Goal: Transaction & Acquisition: Purchase product/service

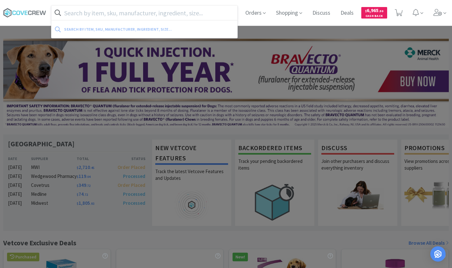
click at [97, 16] on input "text" at bounding box center [144, 12] width 186 height 15
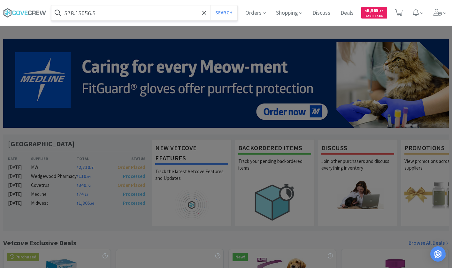
type input "578.15056.5"
click at [211, 5] on button "Search" at bounding box center [224, 12] width 27 height 15
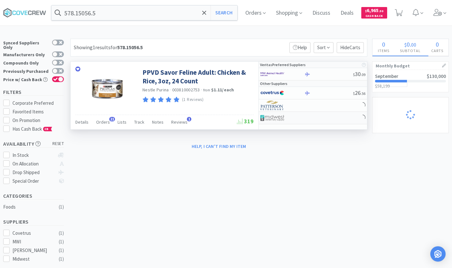
click at [276, 116] on img at bounding box center [272, 118] width 24 height 10
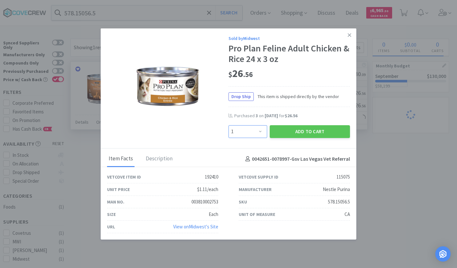
click at [261, 134] on select "Enter Quantity 1 2 3 4 5 6 7 8 9 10 11 12 13 14 15 16 17 18 19 20 Enter Quantity" at bounding box center [248, 131] width 39 height 13
select select "2"
click at [229, 125] on select "Enter Quantity 1 2 3 4 5 6 7 8 9 10 11 12 13 14 15 16 17 18 19 20 Enter Quantity" at bounding box center [248, 131] width 39 height 13
click at [312, 132] on button "Add to Cart" at bounding box center [310, 131] width 80 height 13
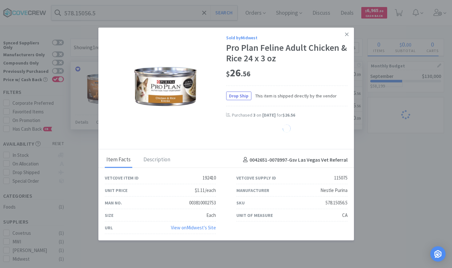
select select "2"
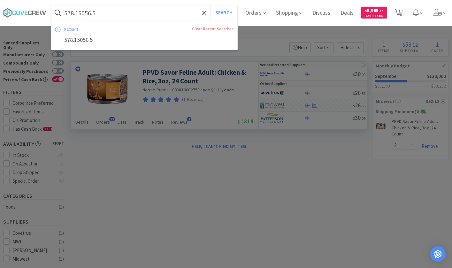
click at [103, 14] on input "578.15056.5" at bounding box center [144, 12] width 186 height 15
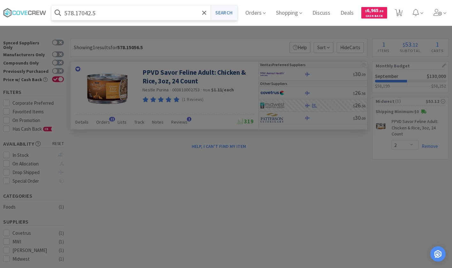
type input "578.17042.5"
click at [232, 12] on button "Search" at bounding box center [224, 12] width 27 height 15
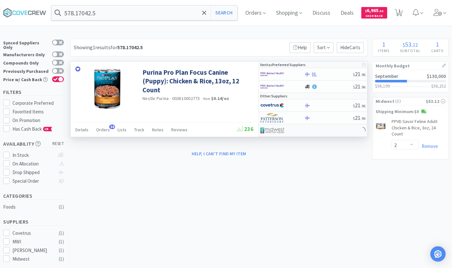
click at [278, 128] on img at bounding box center [272, 131] width 24 height 10
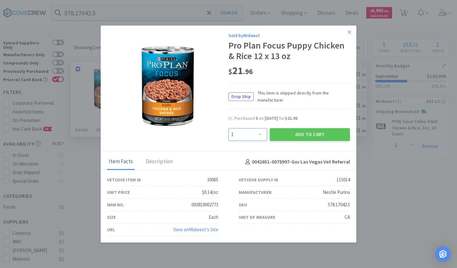
click at [259, 136] on select "Enter Quantity 1 2 3 4 5 6 7 8 9 10 11 12 13 14 15 16 17 18 19 20 Enter Quantity" at bounding box center [248, 134] width 39 height 13
select select "2"
click at [229, 128] on select "Enter Quantity 1 2 3 4 5 6 7 8 9 10 11 12 13 14 15 16 17 18 19 20 Enter Quantity" at bounding box center [248, 134] width 39 height 13
click at [301, 136] on button "Add to Cart" at bounding box center [310, 134] width 80 height 13
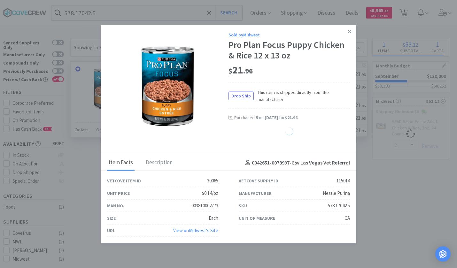
select select "2"
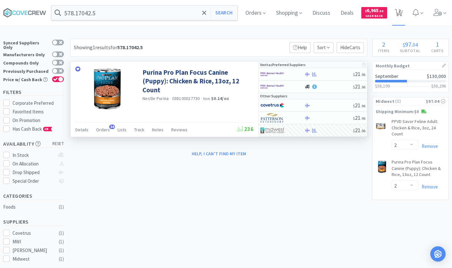
click at [400, 15] on icon at bounding box center [399, 12] width 8 height 7
select select "2"
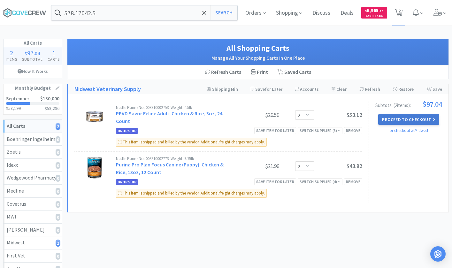
click at [402, 120] on button "Proceed to Checkout" at bounding box center [408, 119] width 61 height 11
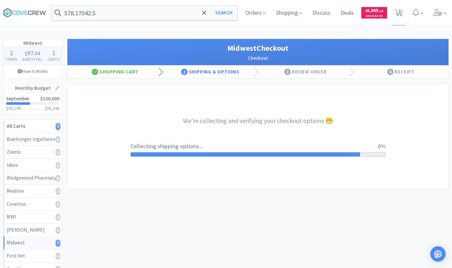
select select "3"
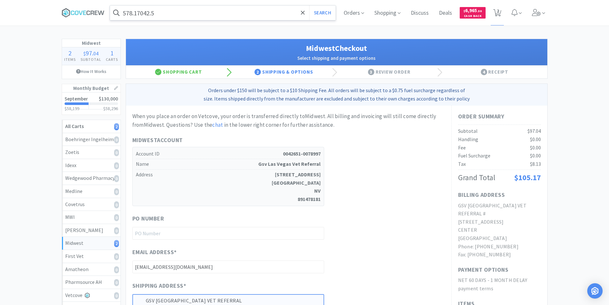
click at [224, 8] on input "578.17042.5" at bounding box center [223, 12] width 226 height 15
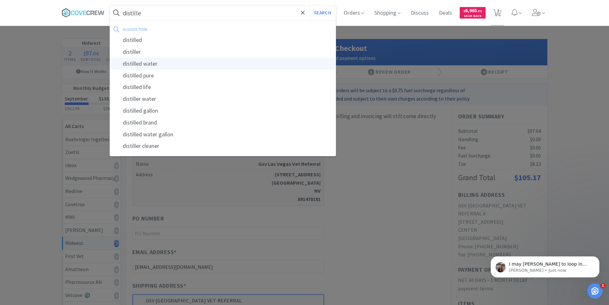
click at [143, 65] on div "distilled water" at bounding box center [223, 64] width 226 height 12
type input "distilled water"
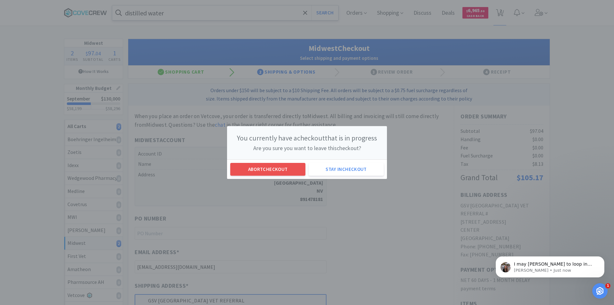
click at [356, 225] on div "You currently have a checkout that is in progress Are you sure you want to leav…" at bounding box center [307, 152] width 614 height 305
click at [345, 170] on button "Stay in checkout" at bounding box center [345, 169] width 75 height 13
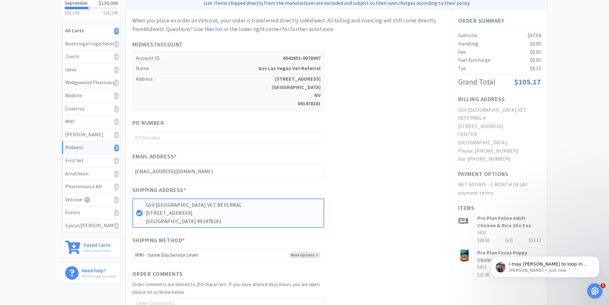
scroll to position [96, 0]
drag, startPoint x: 167, startPoint y: 134, endPoint x: 187, endPoint y: 137, distance: 20.7
click at [167, 134] on input "text" at bounding box center [228, 137] width 192 height 13
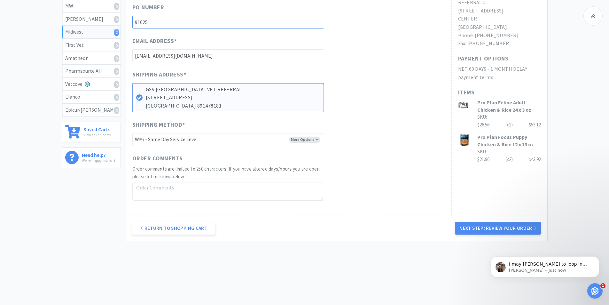
scroll to position [213, 0]
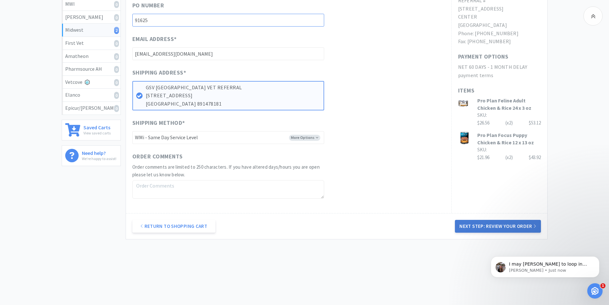
type input "91625"
click at [457, 226] on button "Next Step: Review Your Order" at bounding box center [498, 226] width 86 height 13
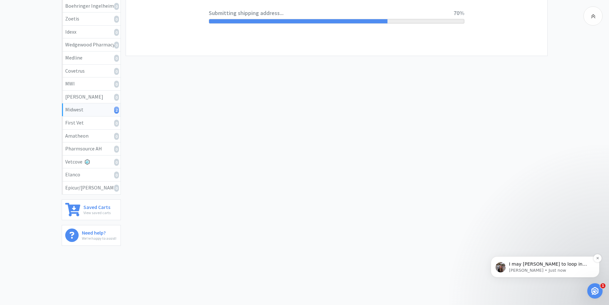
scroll to position [0, 0]
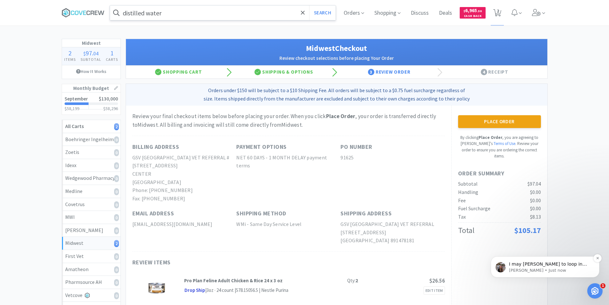
click at [457, 265] on p "I may [PERSON_NAME] to loop in some additional members of my team here. I'll se…" at bounding box center [550, 264] width 82 height 6
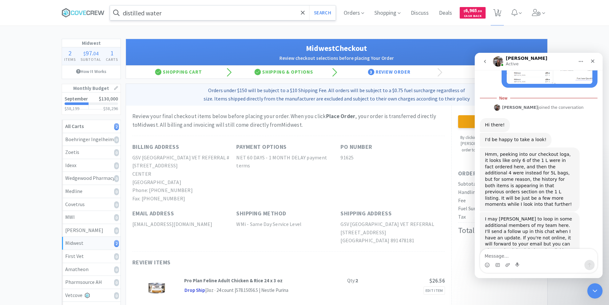
scroll to position [247, 0]
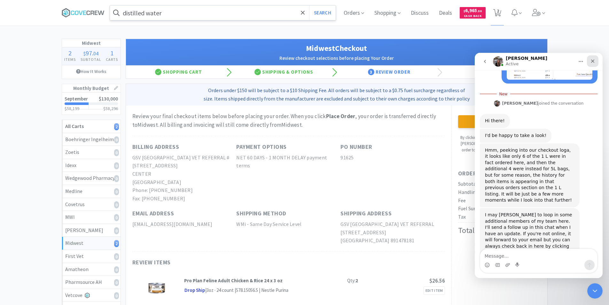
click at [457, 62] on icon "Close" at bounding box center [592, 60] width 5 height 5
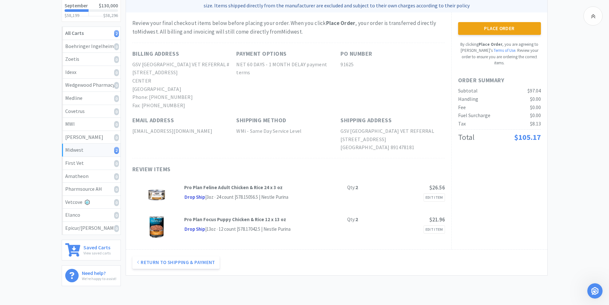
scroll to position [96, 0]
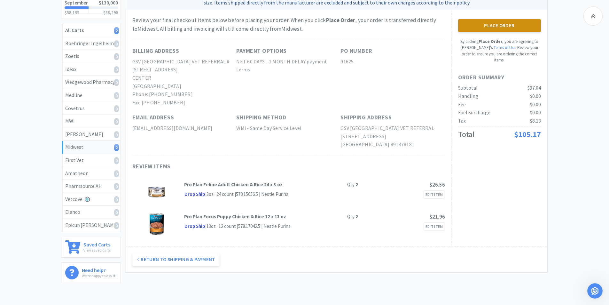
click at [457, 26] on button "Place Order" at bounding box center [499, 25] width 83 height 13
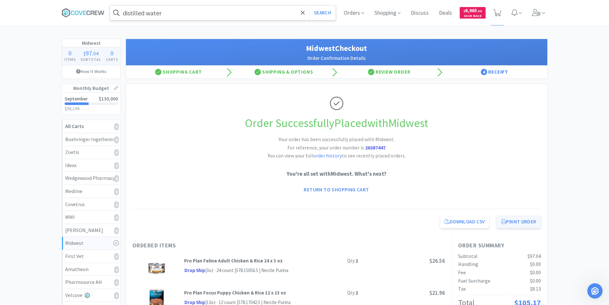
click at [457, 219] on button "Print Order" at bounding box center [519, 221] width 44 height 13
click at [170, 15] on input "distilled water" at bounding box center [223, 12] width 226 height 15
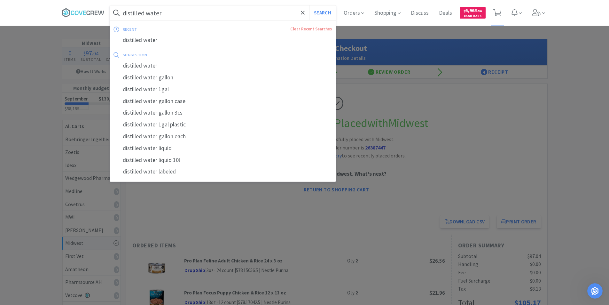
click at [309, 5] on button "Search" at bounding box center [322, 12] width 27 height 15
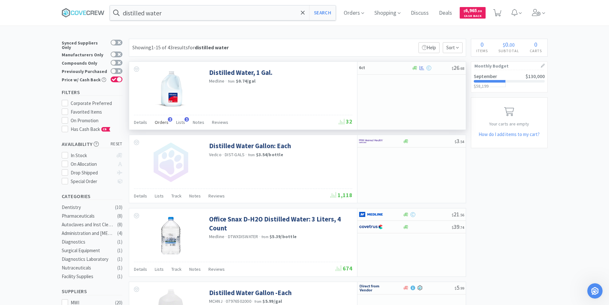
click at [165, 123] on span "Orders" at bounding box center [162, 122] width 14 height 6
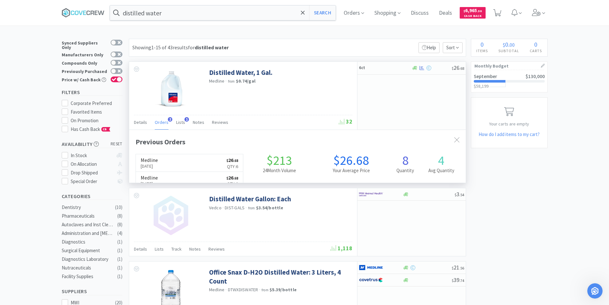
scroll to position [166, 337]
